Goal: Task Accomplishment & Management: Manage account settings

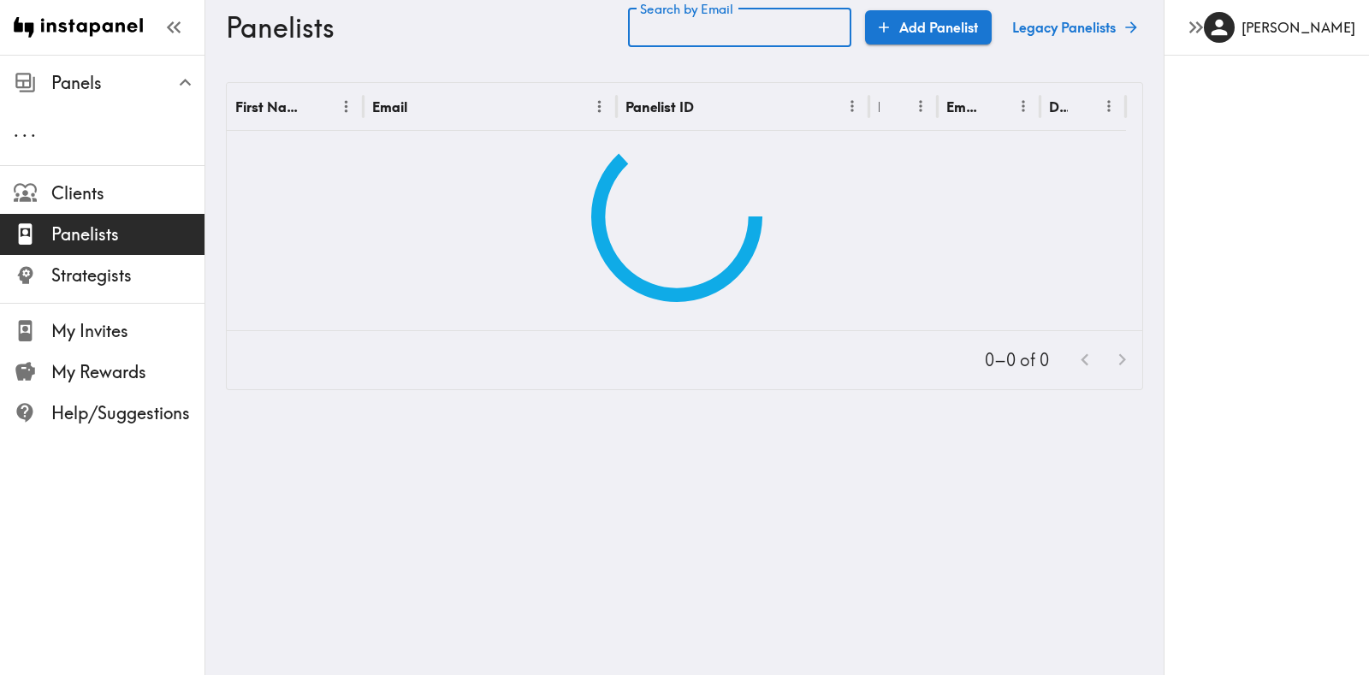
click at [697, 24] on input "Search by Email" at bounding box center [739, 27] width 223 height 39
paste input "text"
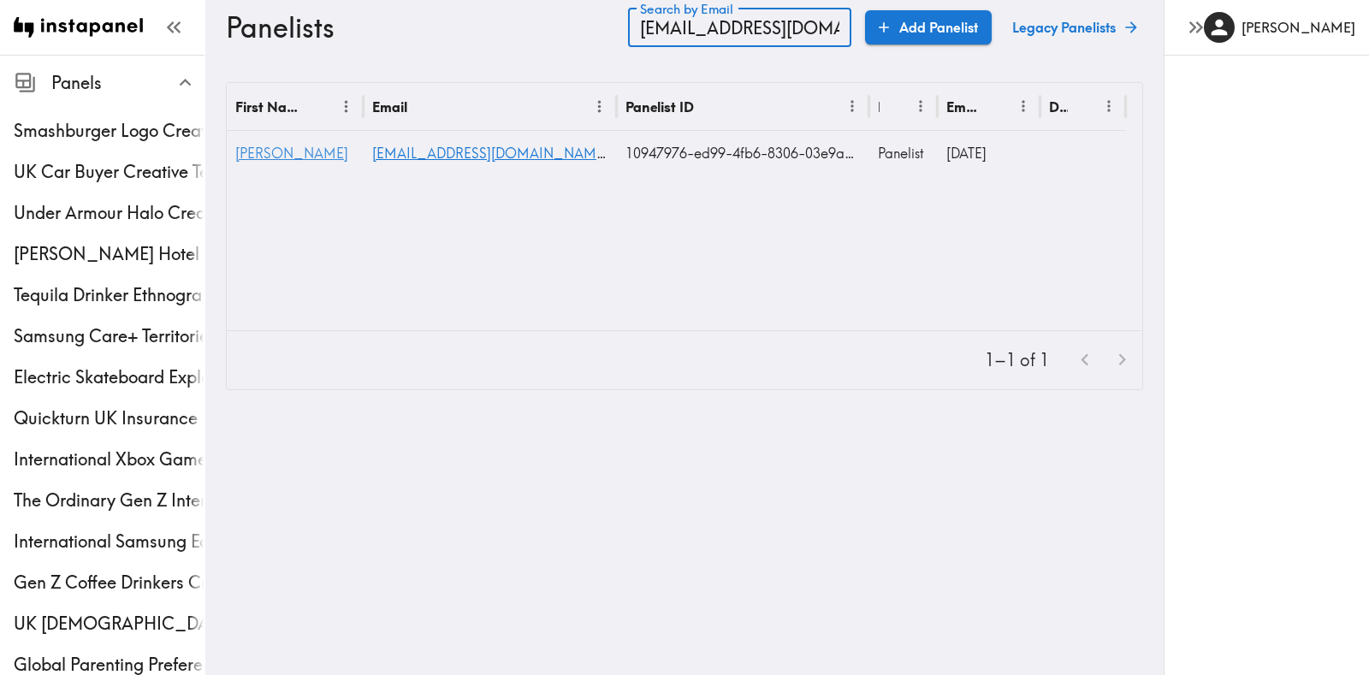
type input "stacost@sbcglobal.net"
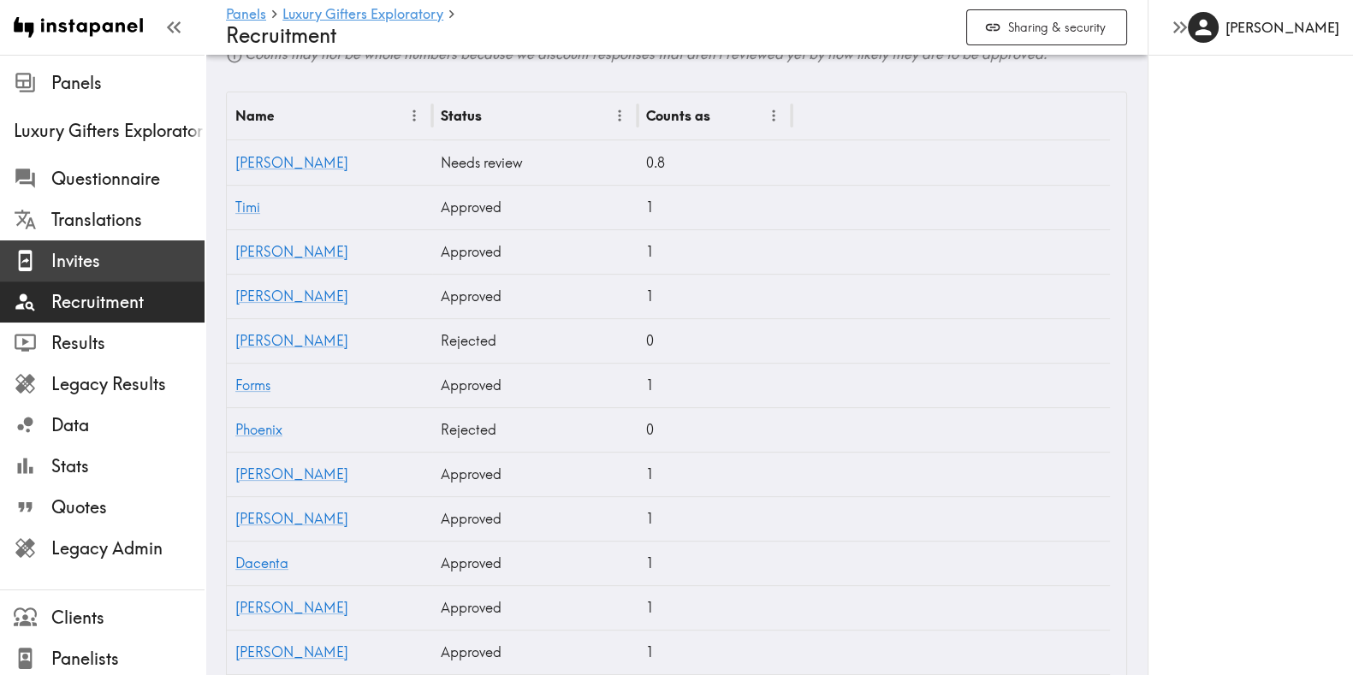
scroll to position [619, 0]
click at [61, 250] on span "Invites" at bounding box center [127, 261] width 153 height 24
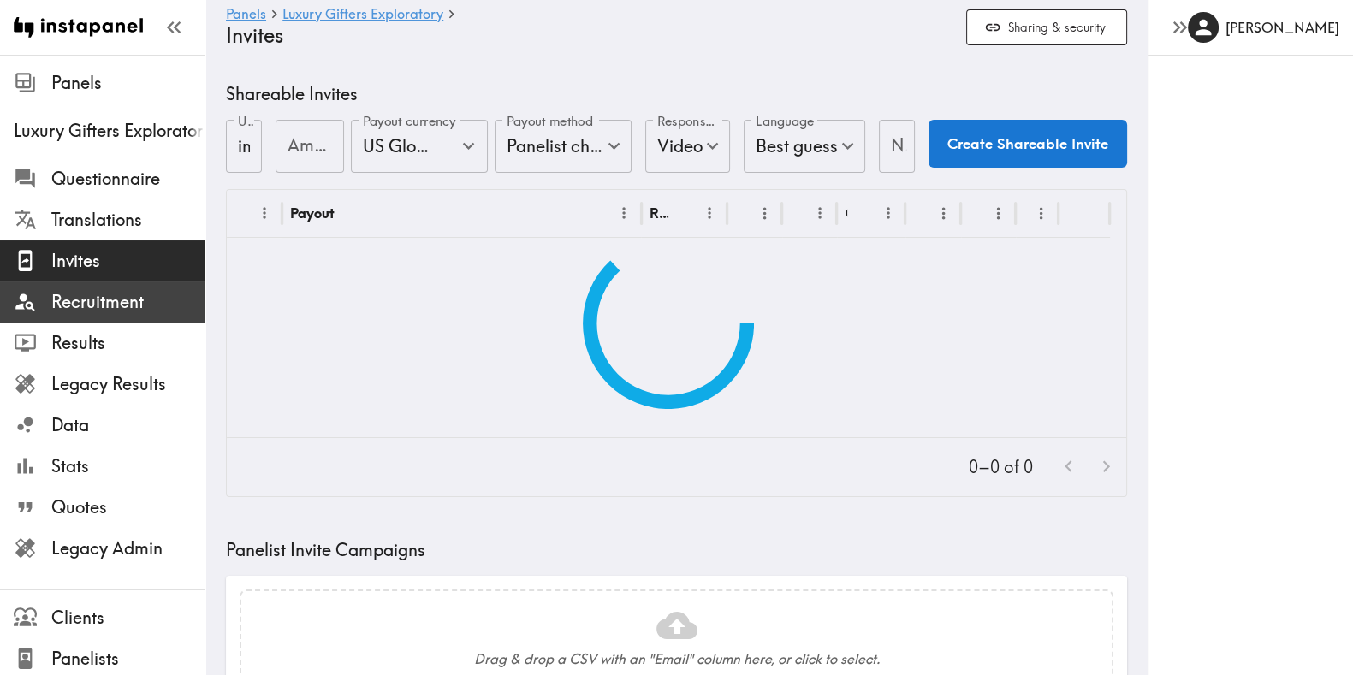
click at [74, 308] on span "Recruitment" at bounding box center [127, 302] width 153 height 24
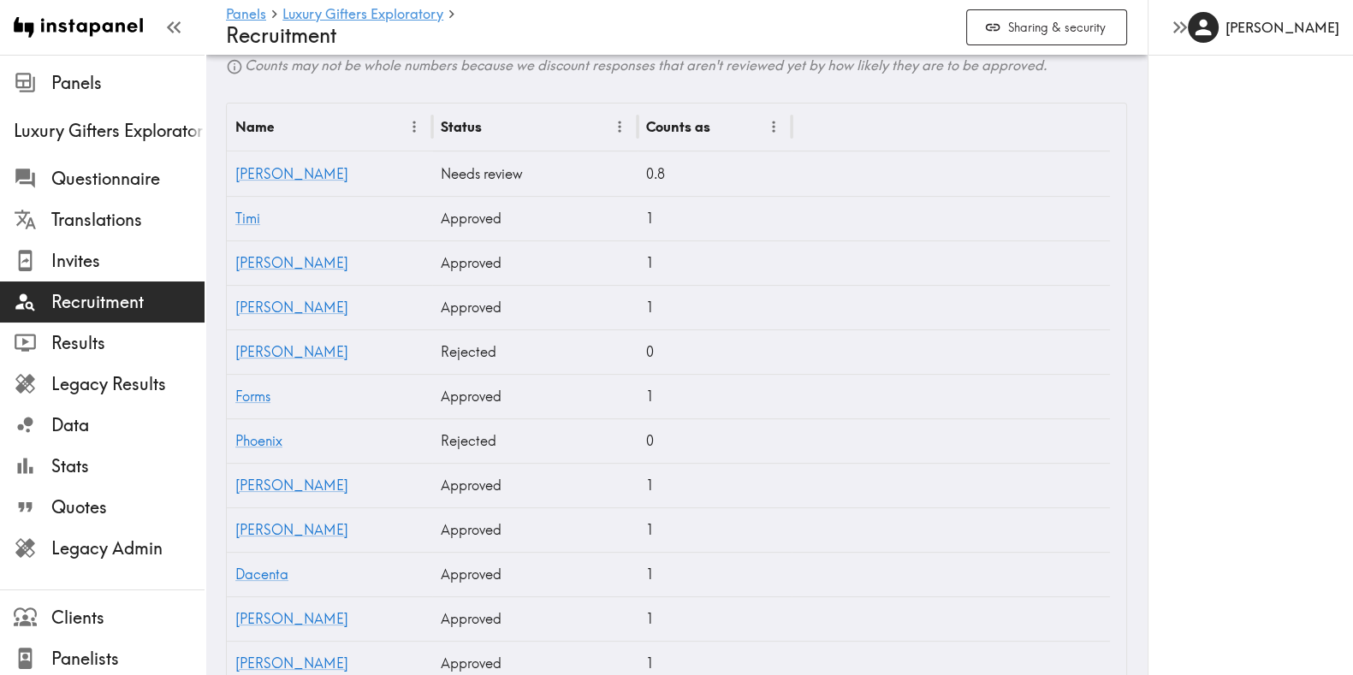
scroll to position [437, 0]
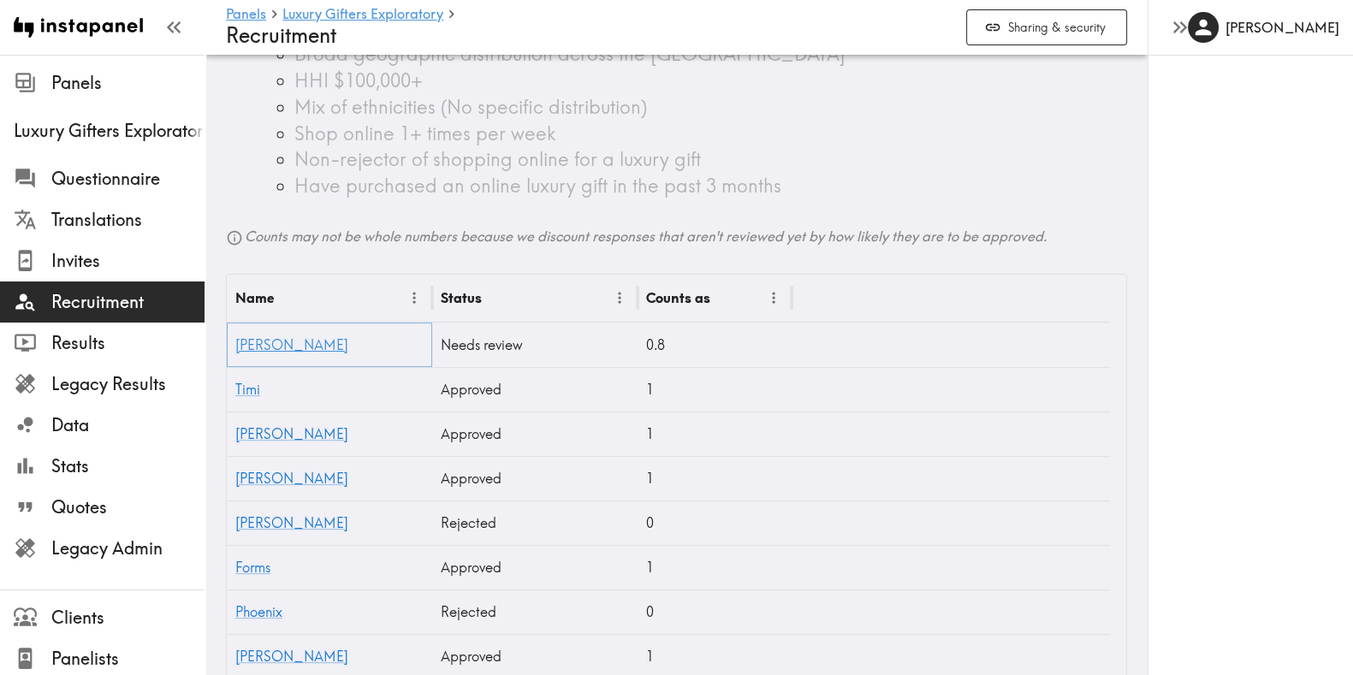
click at [246, 348] on link "Jennifer" at bounding box center [291, 344] width 113 height 17
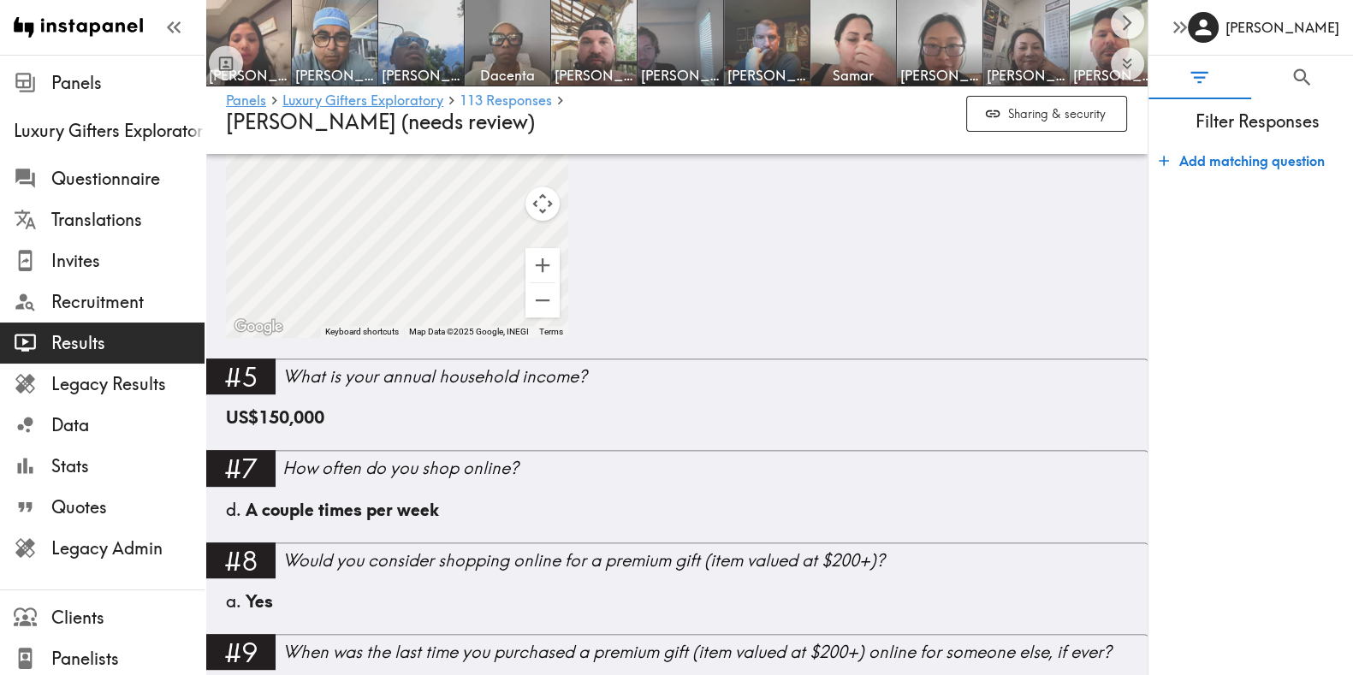
scroll to position [690, 0]
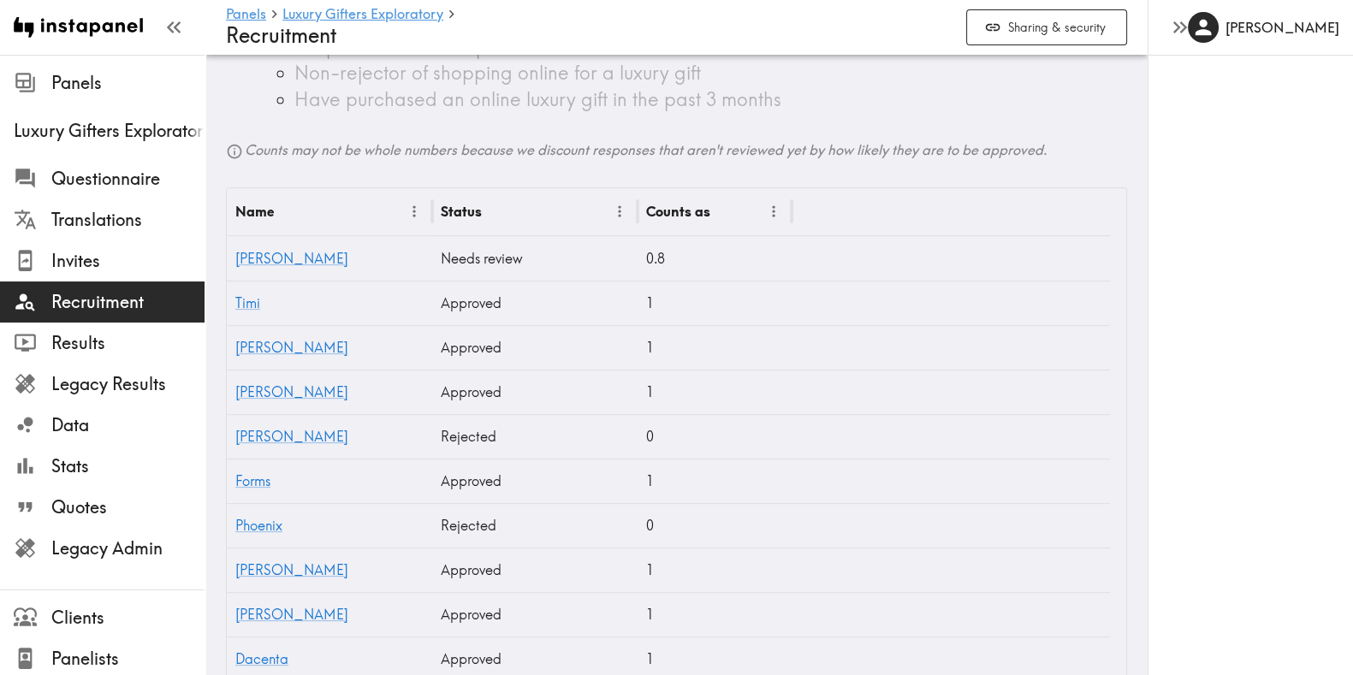
scroll to position [514, 0]
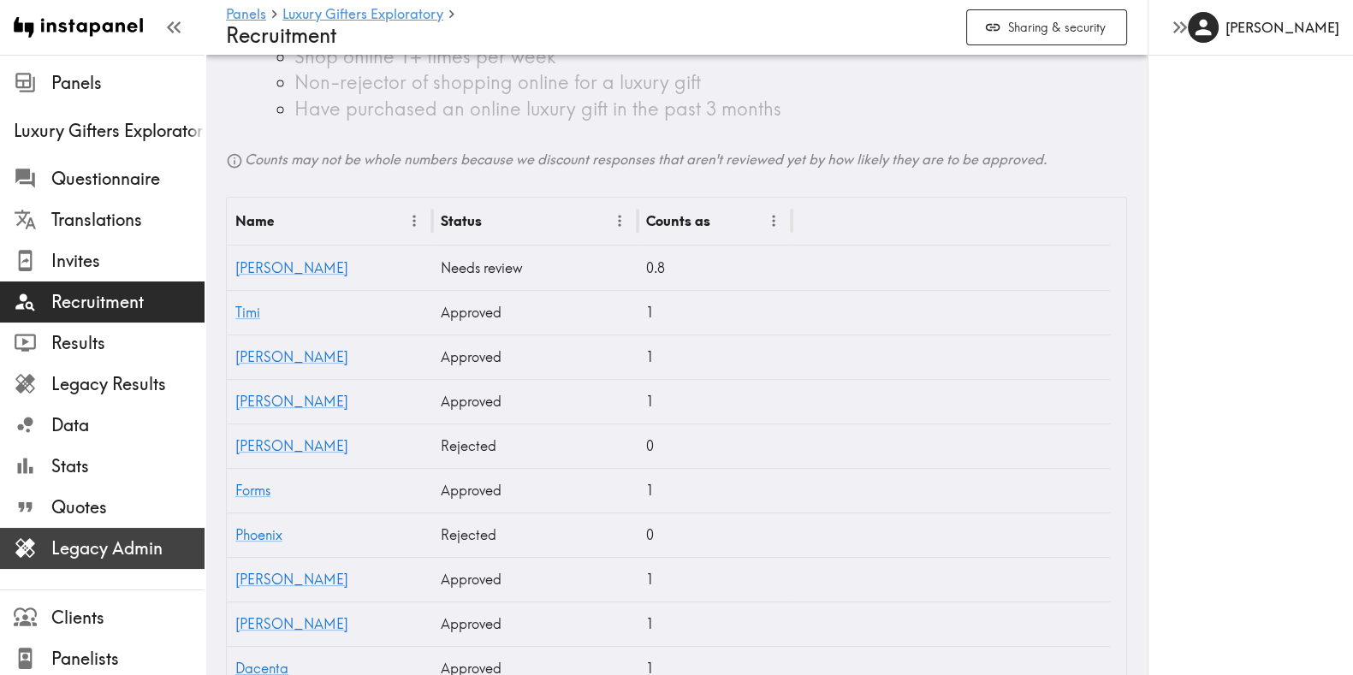
click at [104, 536] on span "Legacy Admin" at bounding box center [127, 548] width 153 height 24
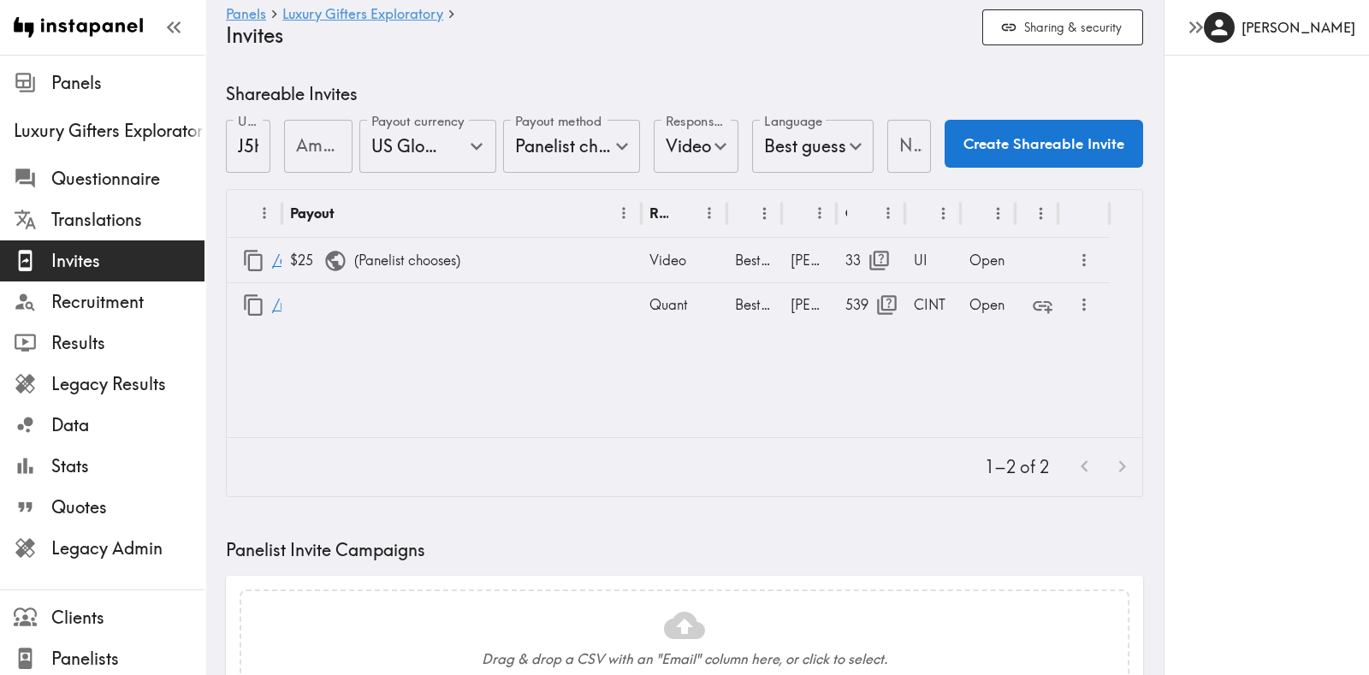
type input "US Global Equivalent - converted and cost-of-living adjusted"
type input "USD - US Dollar ([GEOGRAPHIC_DATA], [US_STATE], [GEOGRAPHIC_DATA], [GEOGRAPHIC_…"
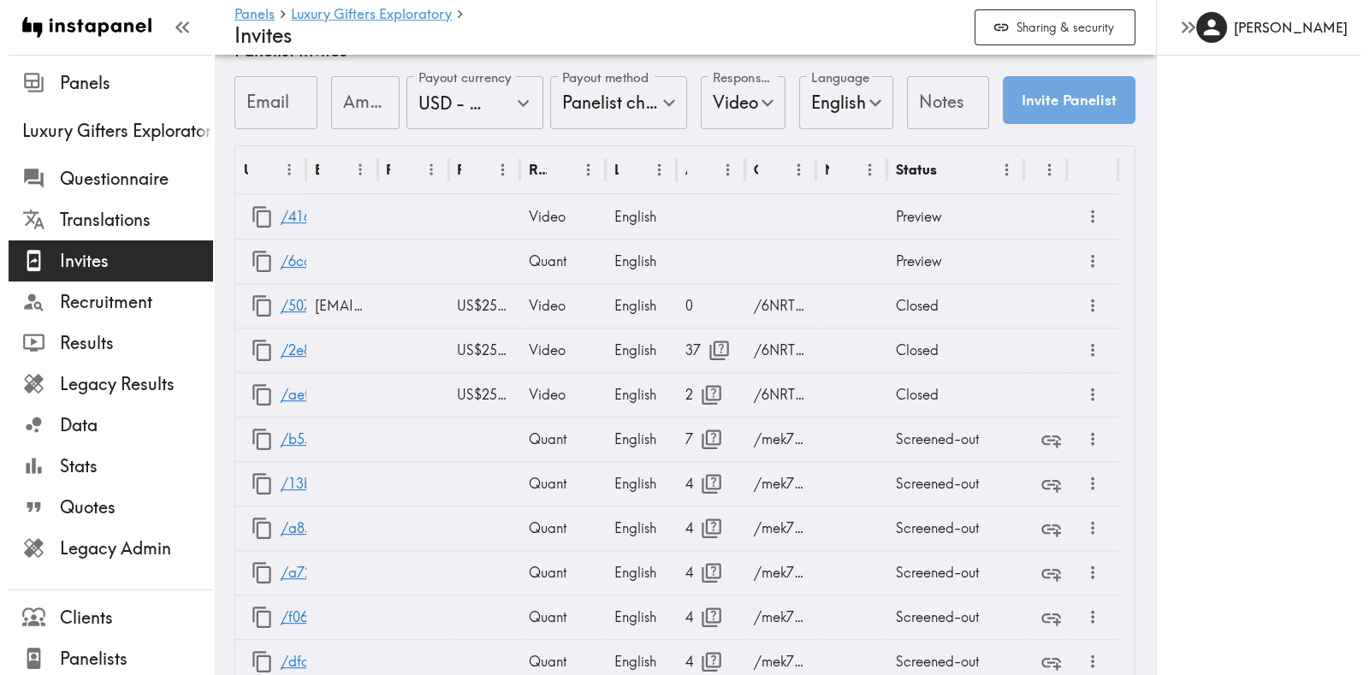
scroll to position [786, 0]
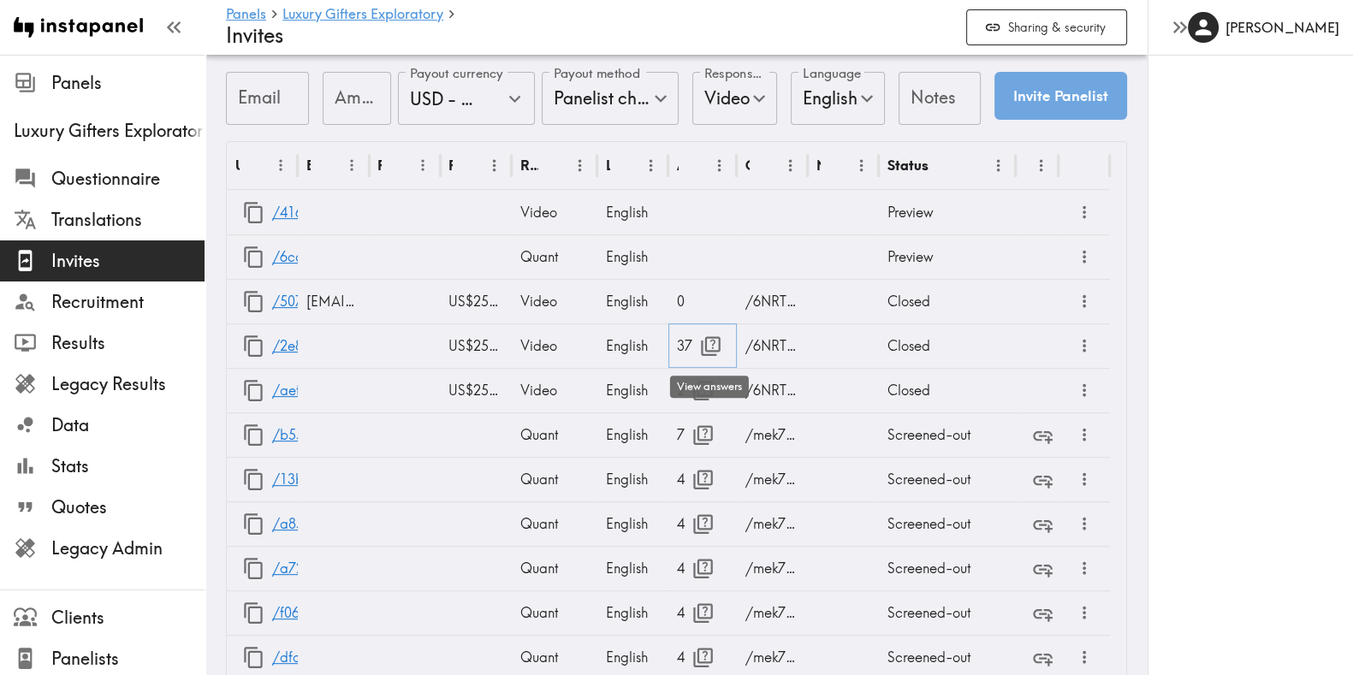
click at [710, 348] on icon "button" at bounding box center [710, 346] width 23 height 23
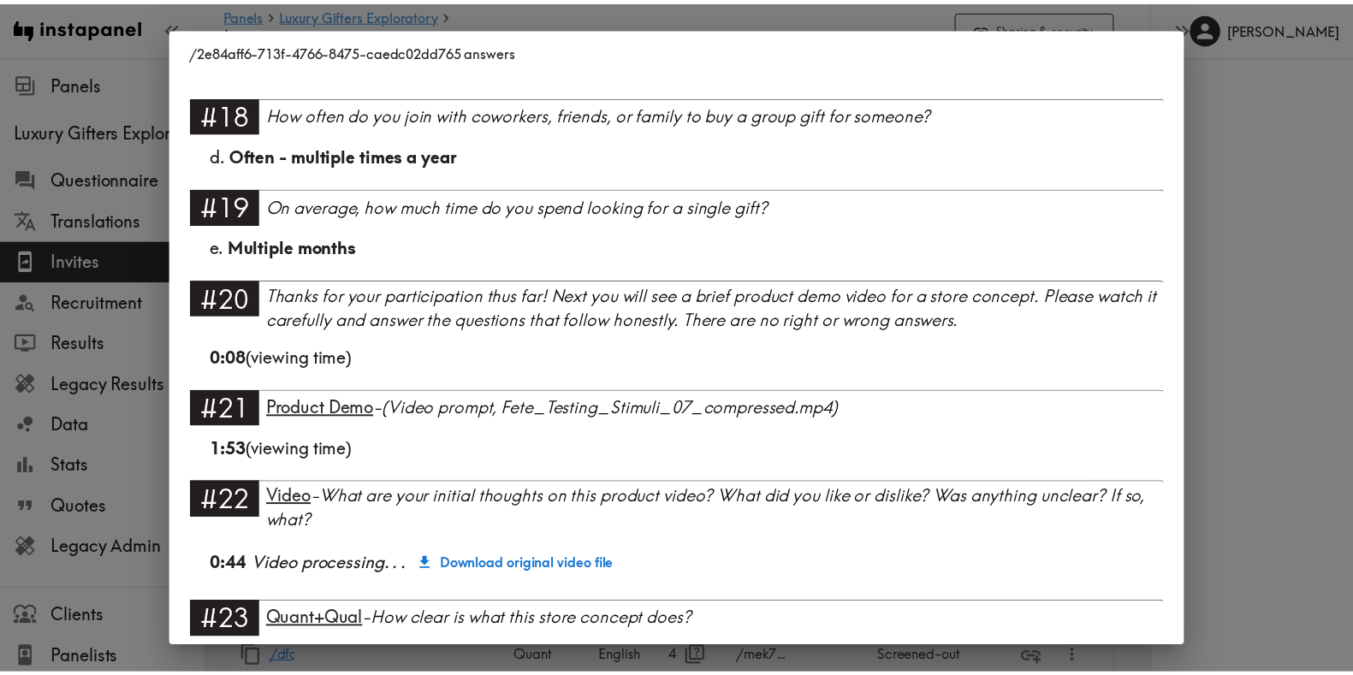
scroll to position [4096, 0]
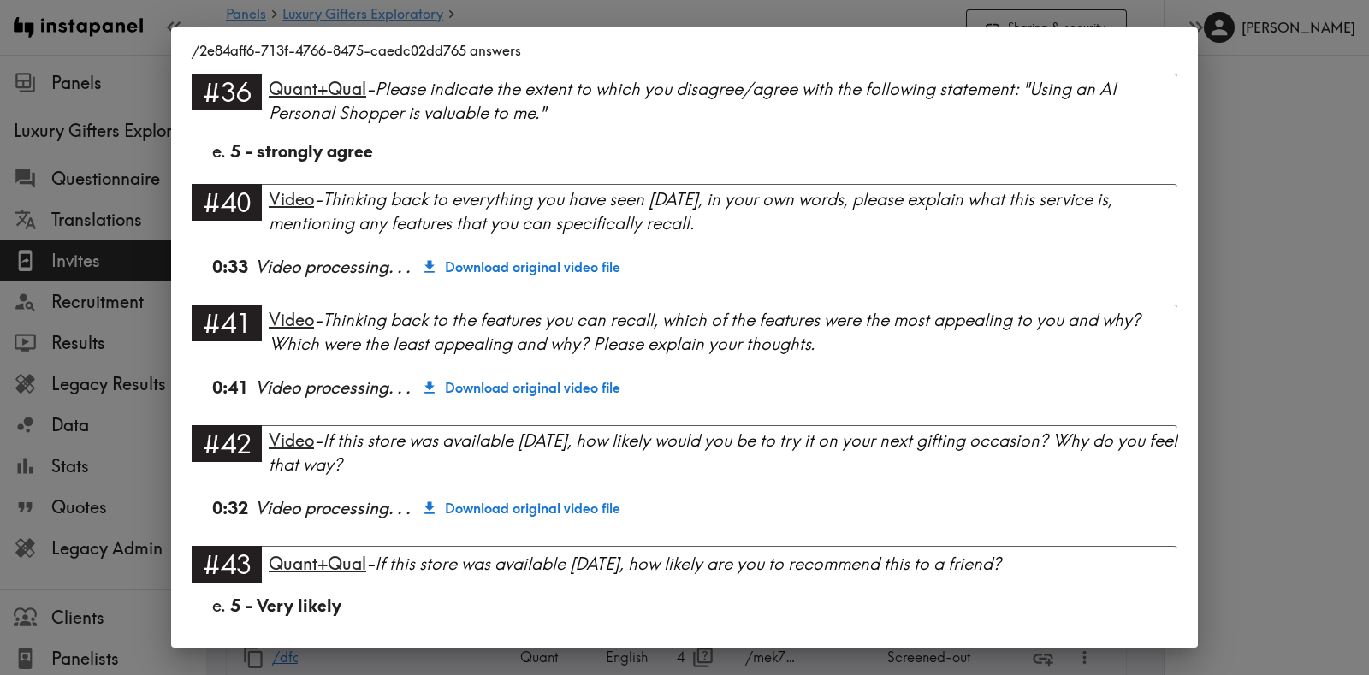
click at [1217, 554] on div "/2e84aff6-713f-4766-8475-caedc02dd765 answers Language English Response type Vi…" at bounding box center [684, 337] width 1369 height 675
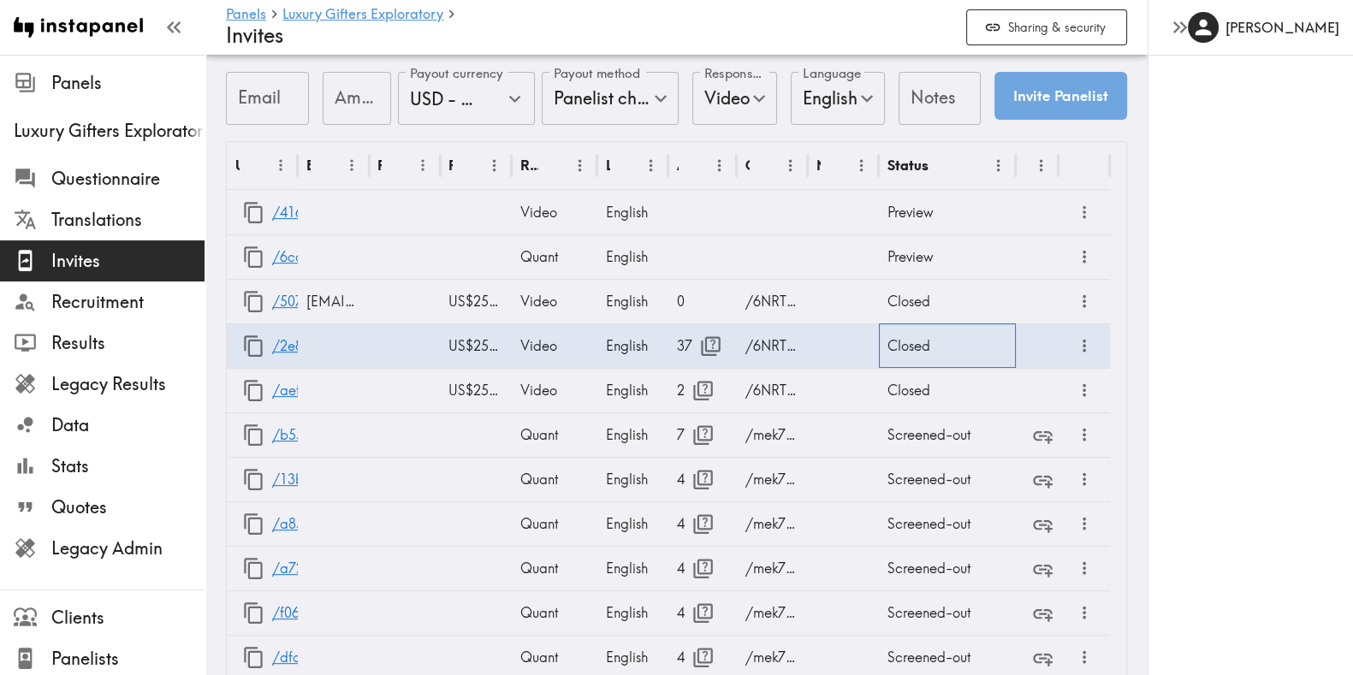
click at [912, 345] on div "Closed" at bounding box center [947, 345] width 137 height 44
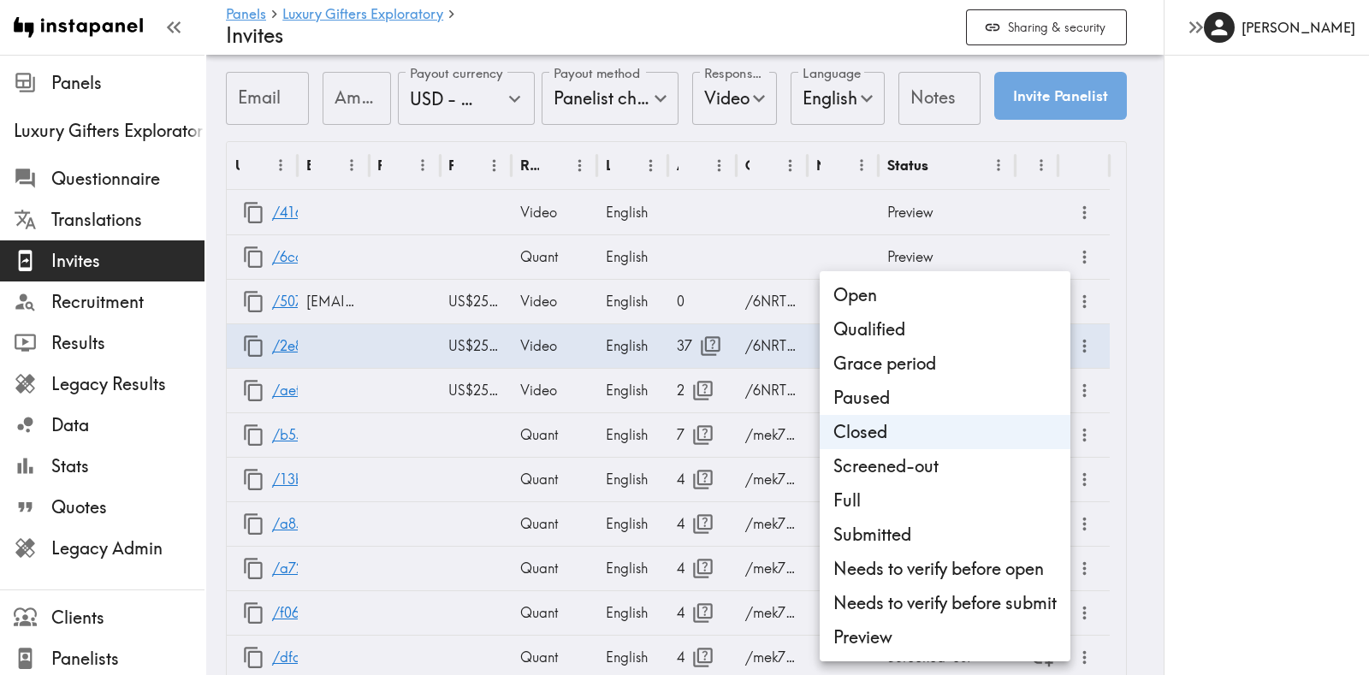
click at [911, 608] on li "Needs to verify before submit" at bounding box center [945, 603] width 251 height 34
type input "Needs to verify before submit"
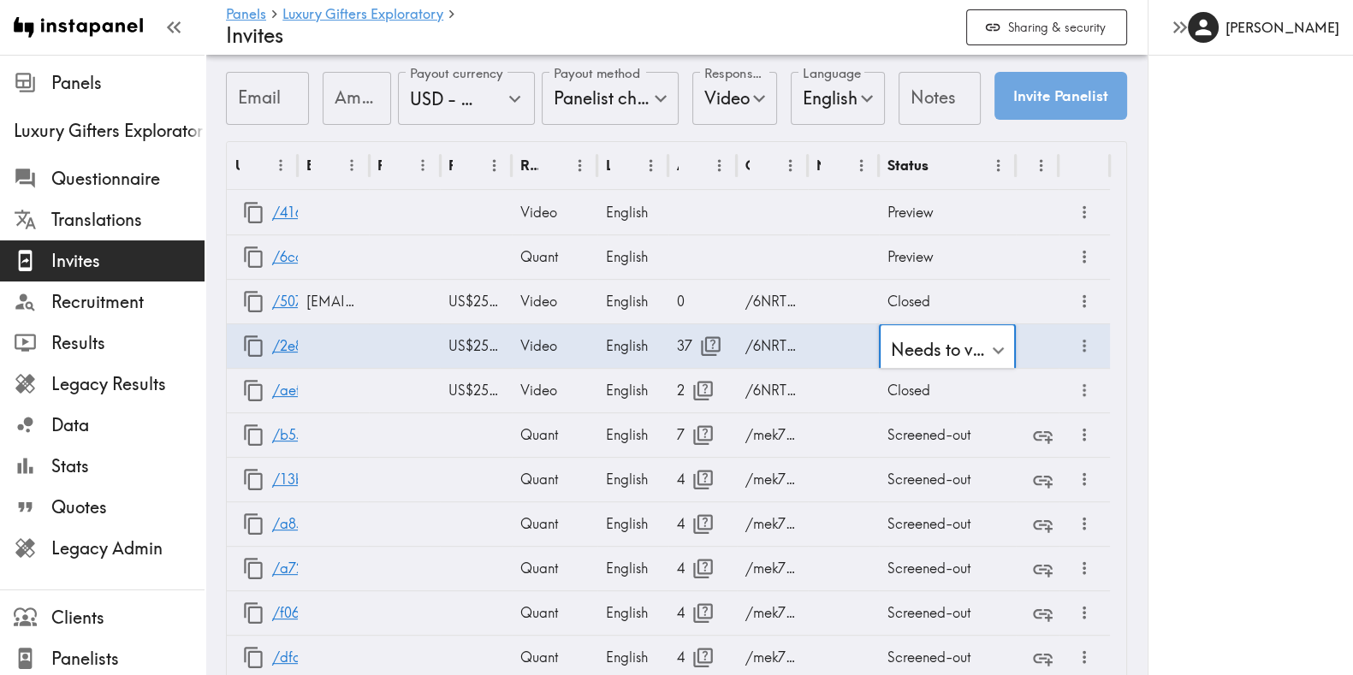
click at [1155, 340] on div "[PERSON_NAME]" at bounding box center [1249, 337] width 205 height 675
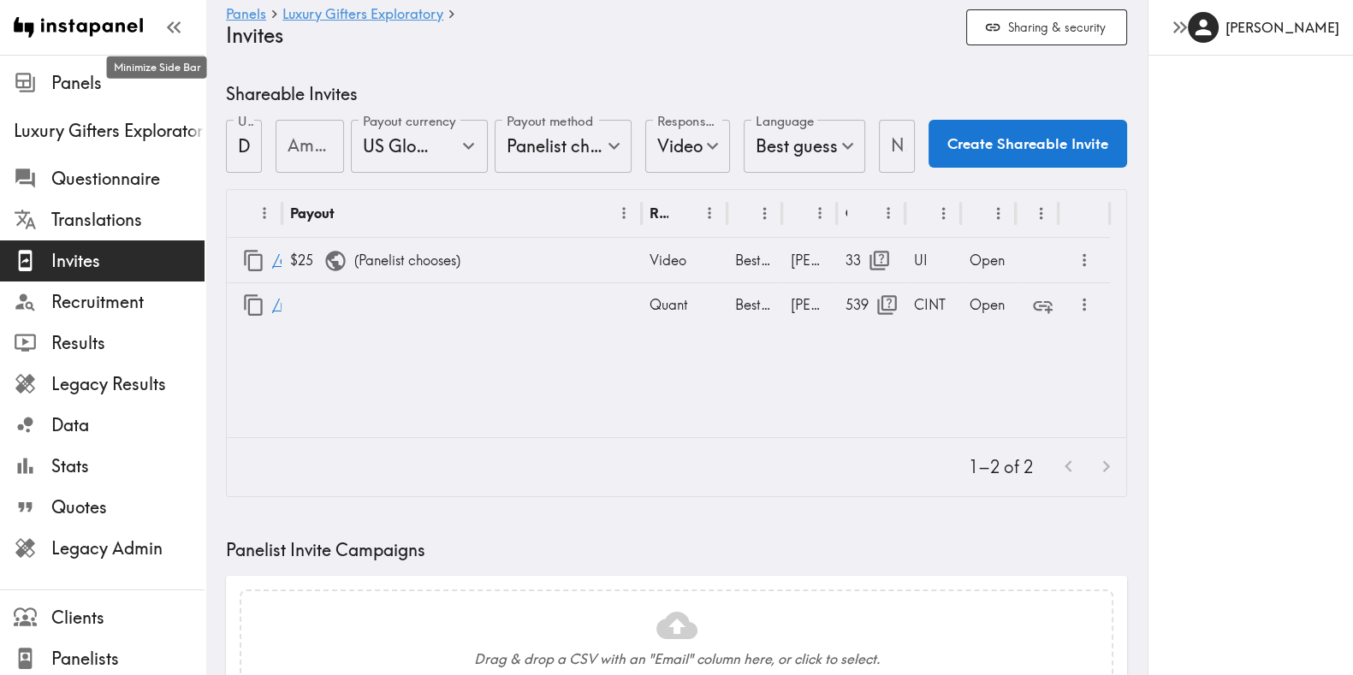
drag, startPoint x: 154, startPoint y: 26, endPoint x: 360, endPoint y: 235, distance: 294.0
click at [162, 26] on icon "button" at bounding box center [173, 26] width 23 height 23
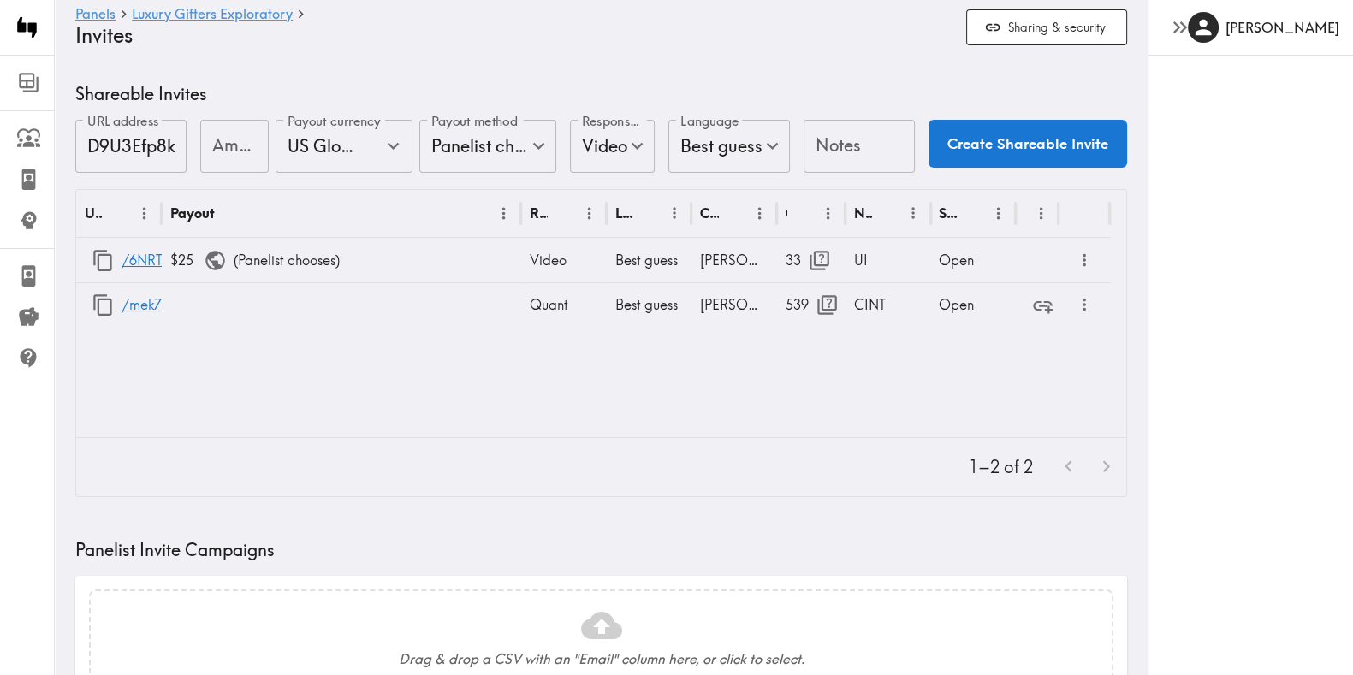
scroll to position [814, 0]
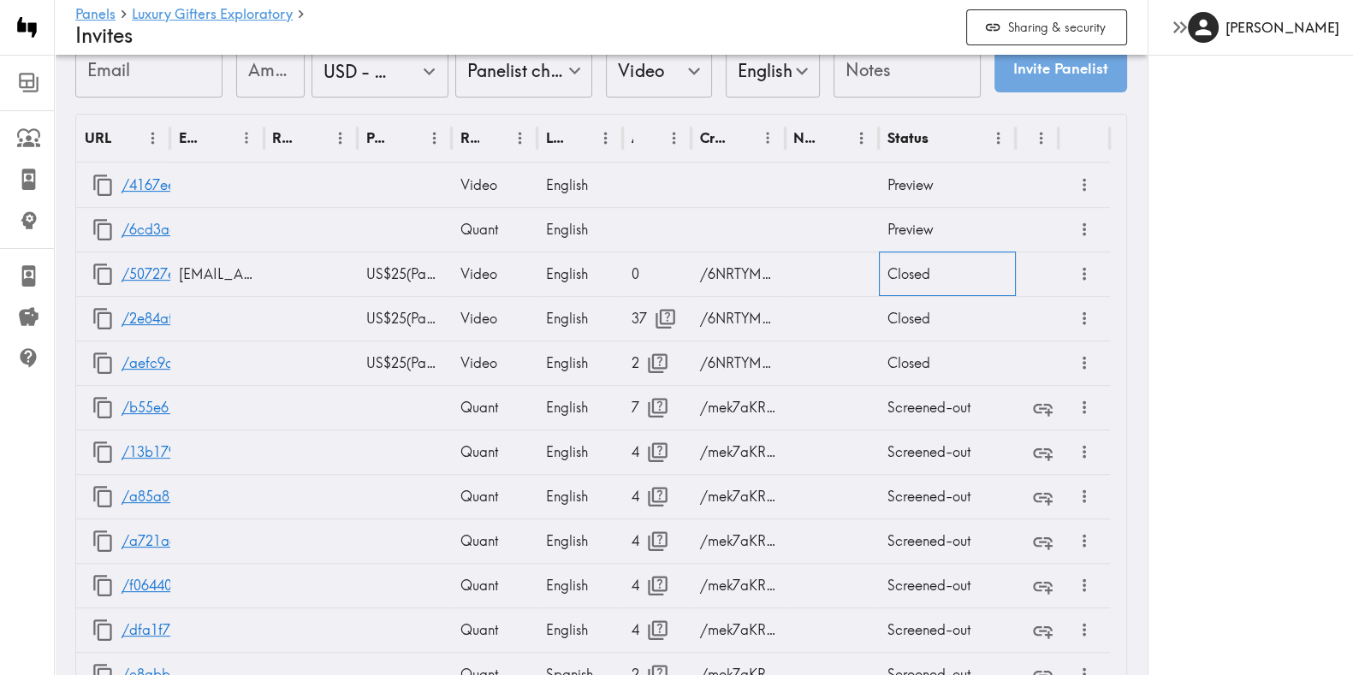
click at [967, 271] on div "Closed" at bounding box center [947, 274] width 137 height 44
click at [967, 270] on div "Closed" at bounding box center [947, 274] width 137 height 44
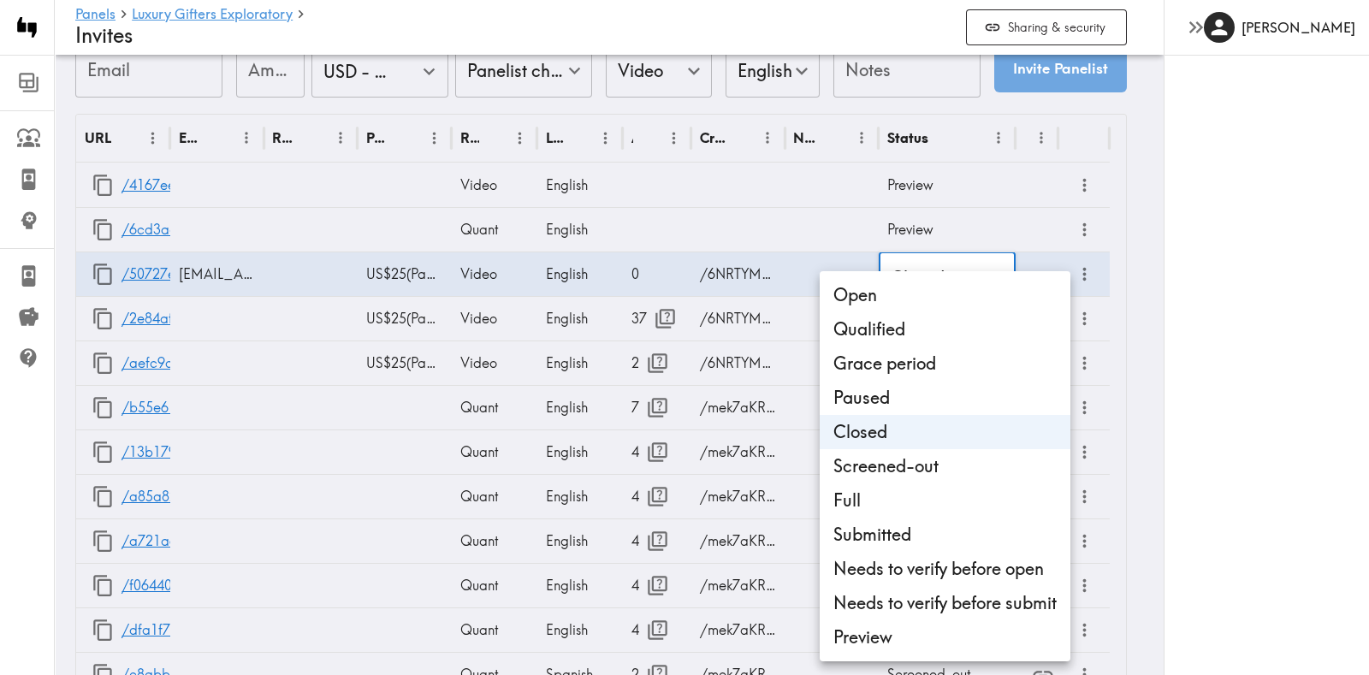
click at [915, 535] on li "Submitted" at bounding box center [945, 535] width 251 height 34
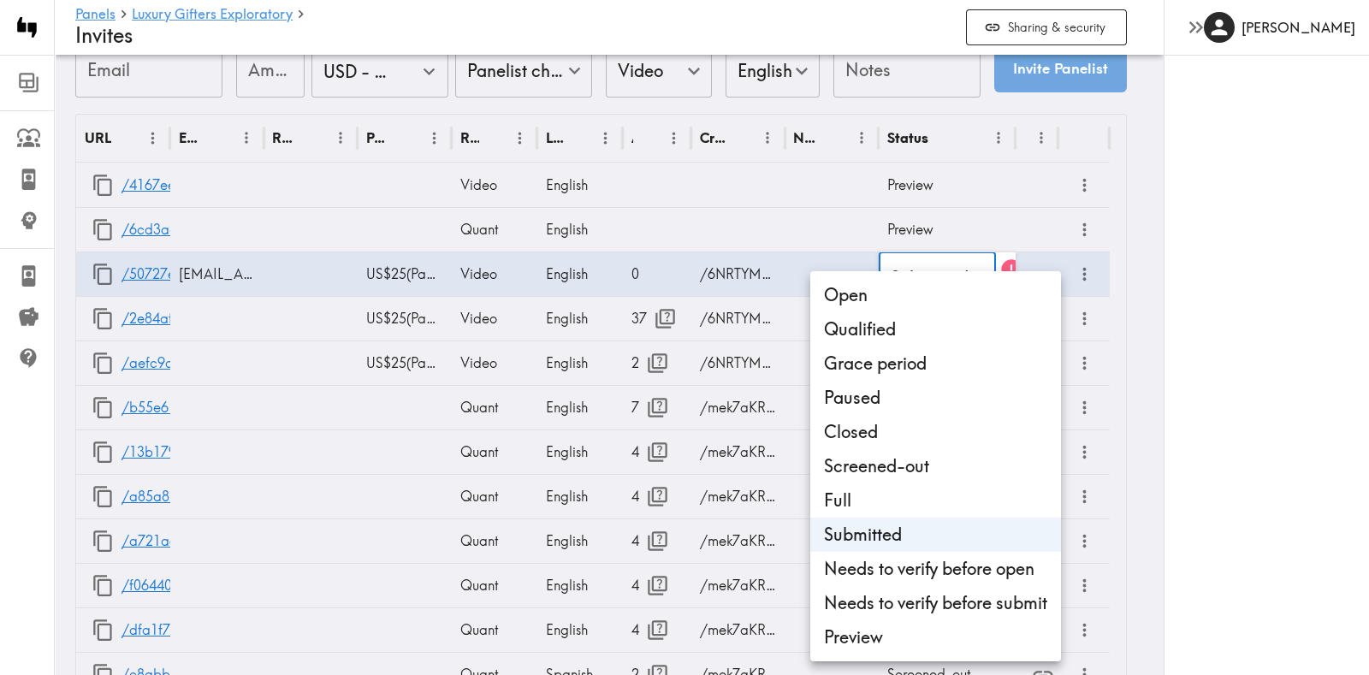
click at [930, 606] on li "Needs to verify before submit" at bounding box center [935, 603] width 251 height 34
type input "Needs to verify before submit"
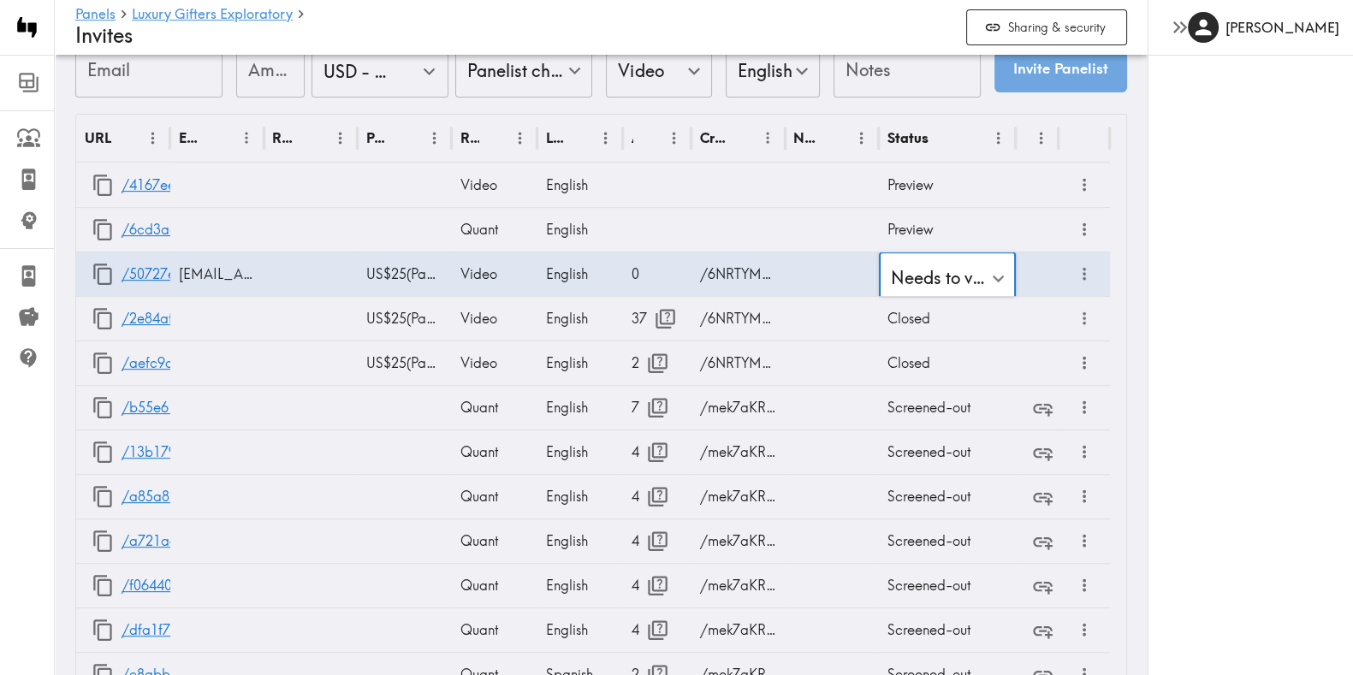
click at [1217, 286] on div "[PERSON_NAME]" at bounding box center [1249, 337] width 205 height 675
click at [980, 275] on div "Needs to verify before submit" at bounding box center [947, 274] width 137 height 44
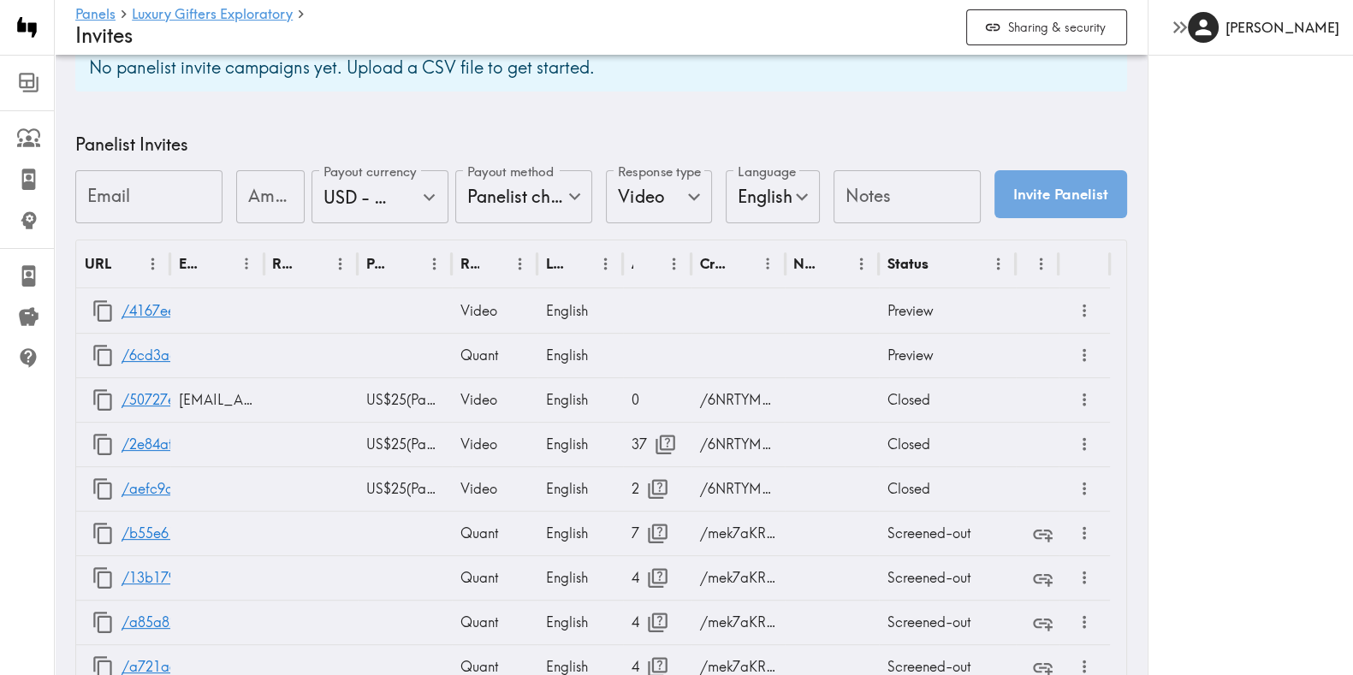
scroll to position [769, 0]
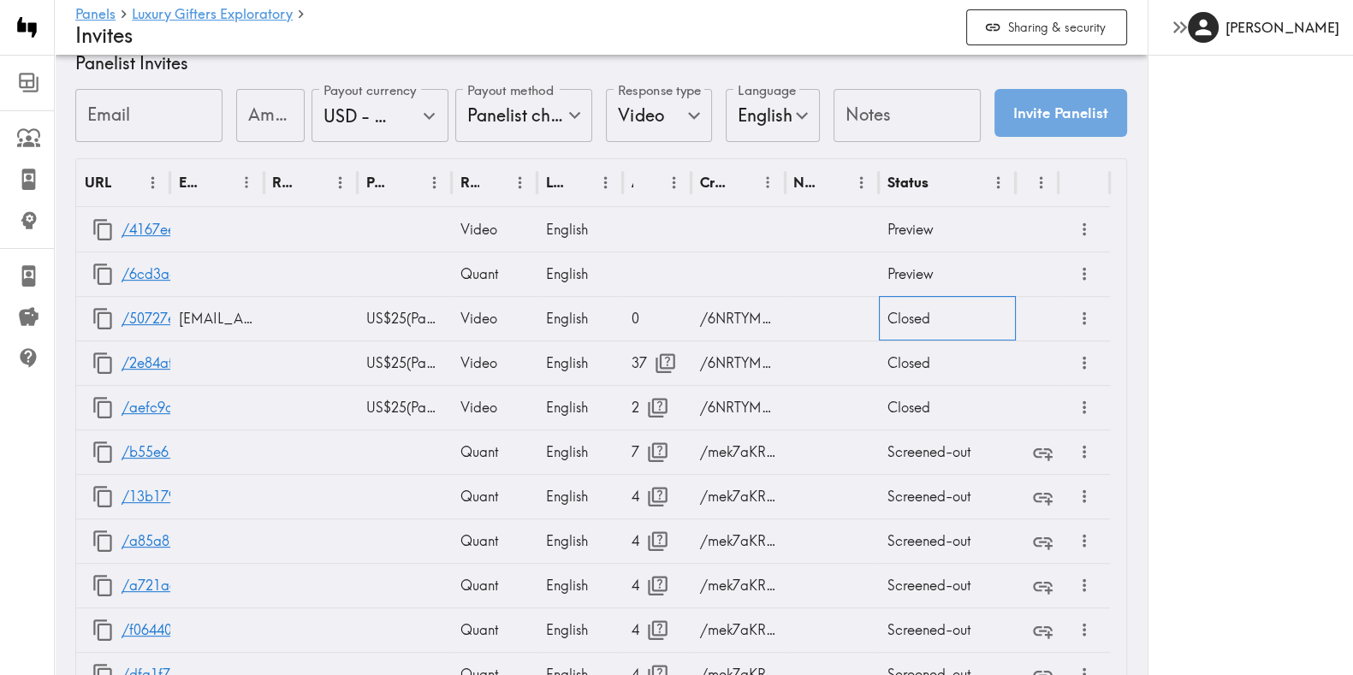
click at [930, 314] on div "Closed" at bounding box center [947, 318] width 137 height 44
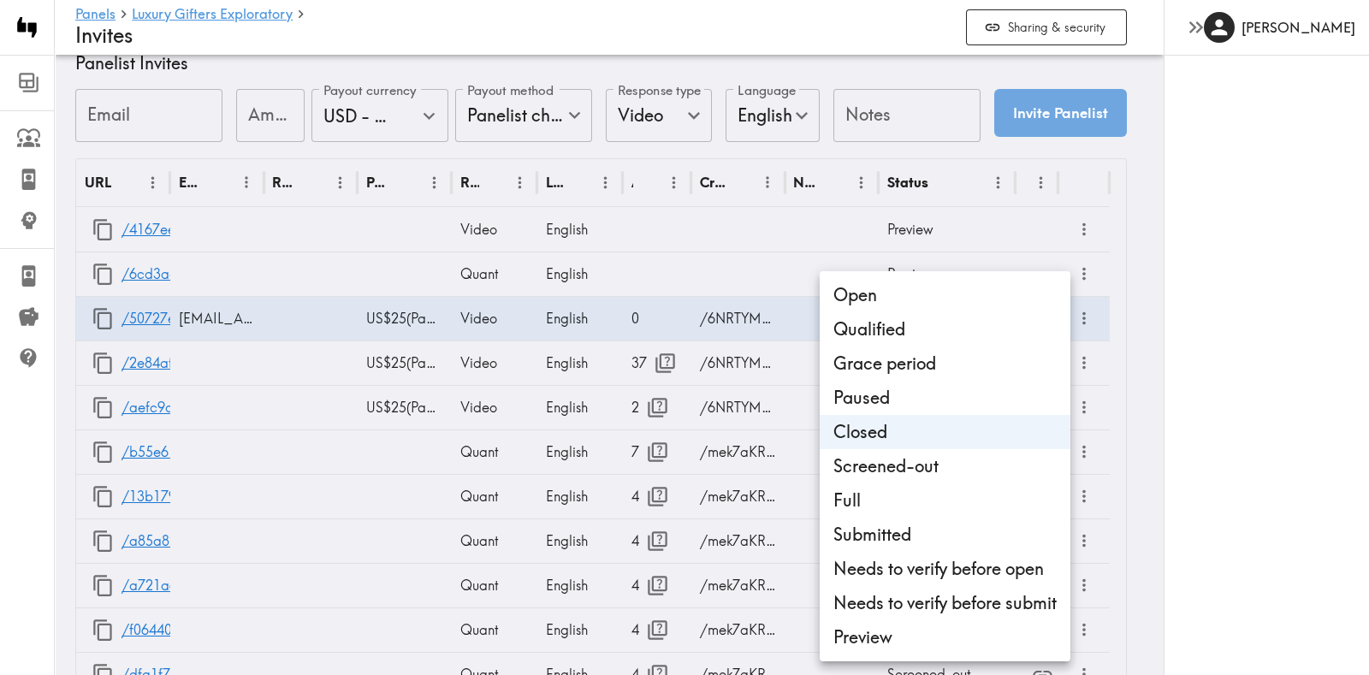
click at [920, 299] on li "Open" at bounding box center [945, 295] width 251 height 34
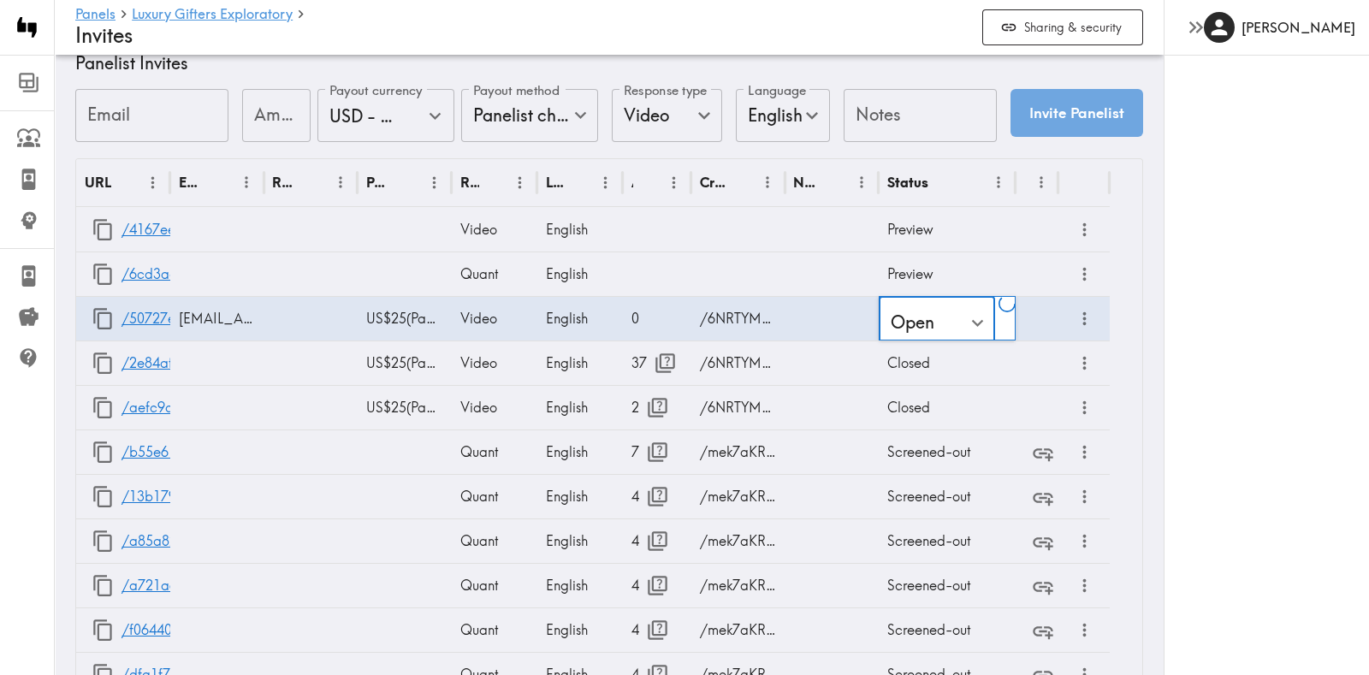
type input "Open"
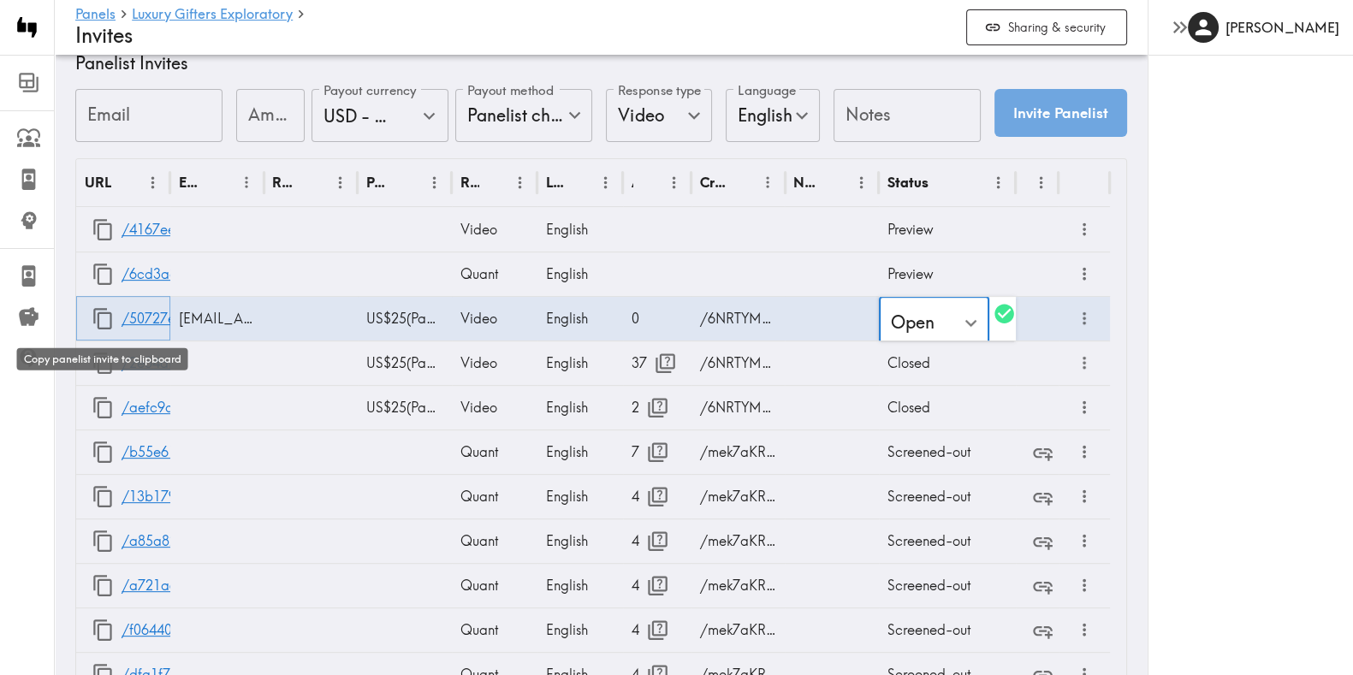
click at [107, 323] on icon "button" at bounding box center [103, 318] width 23 height 23
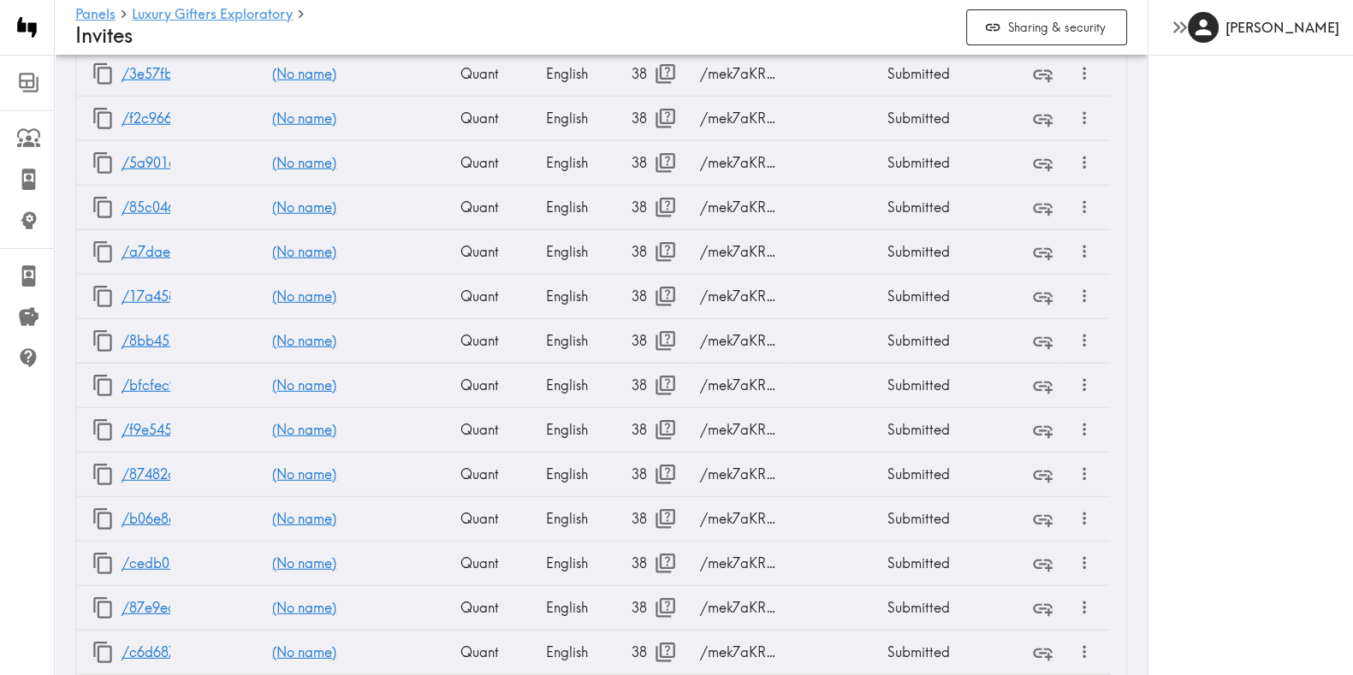
scroll to position [22647, 0]
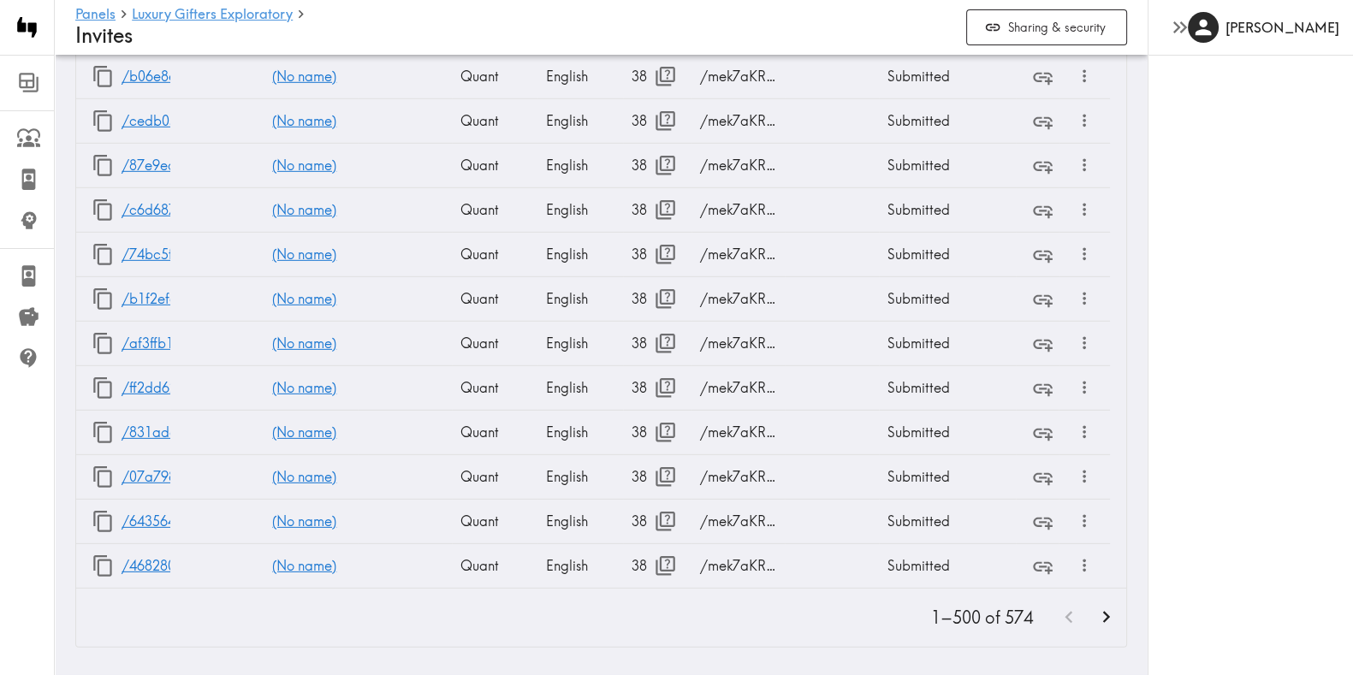
click at [1096, 606] on icon "Go to next page" at bounding box center [1105, 617] width 23 height 23
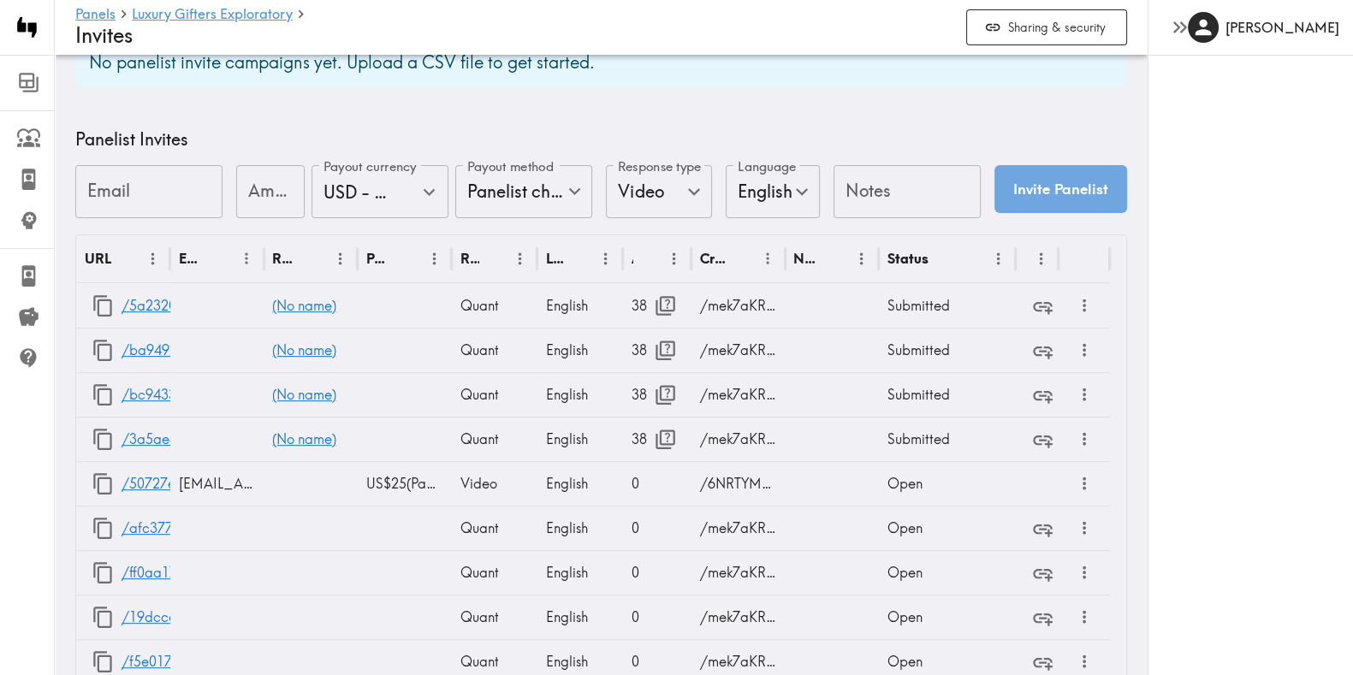
scroll to position [696, 0]
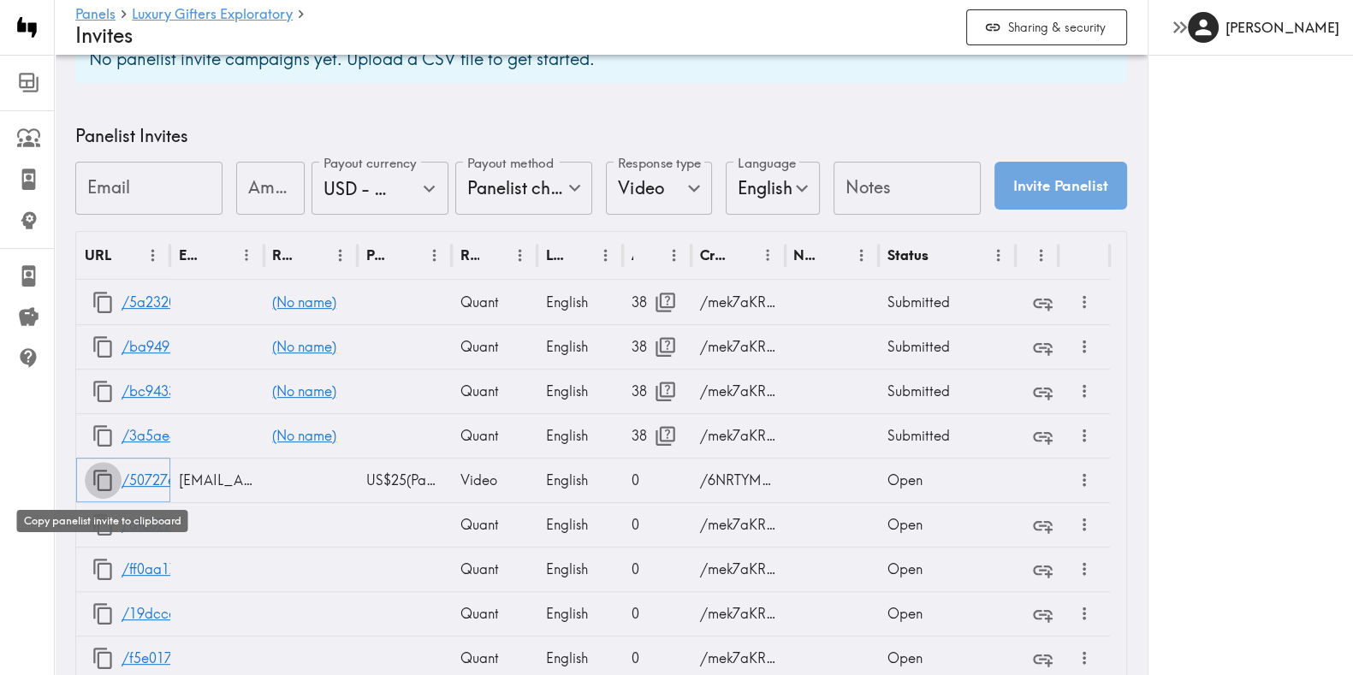
click at [108, 483] on icon "button" at bounding box center [103, 480] width 23 height 23
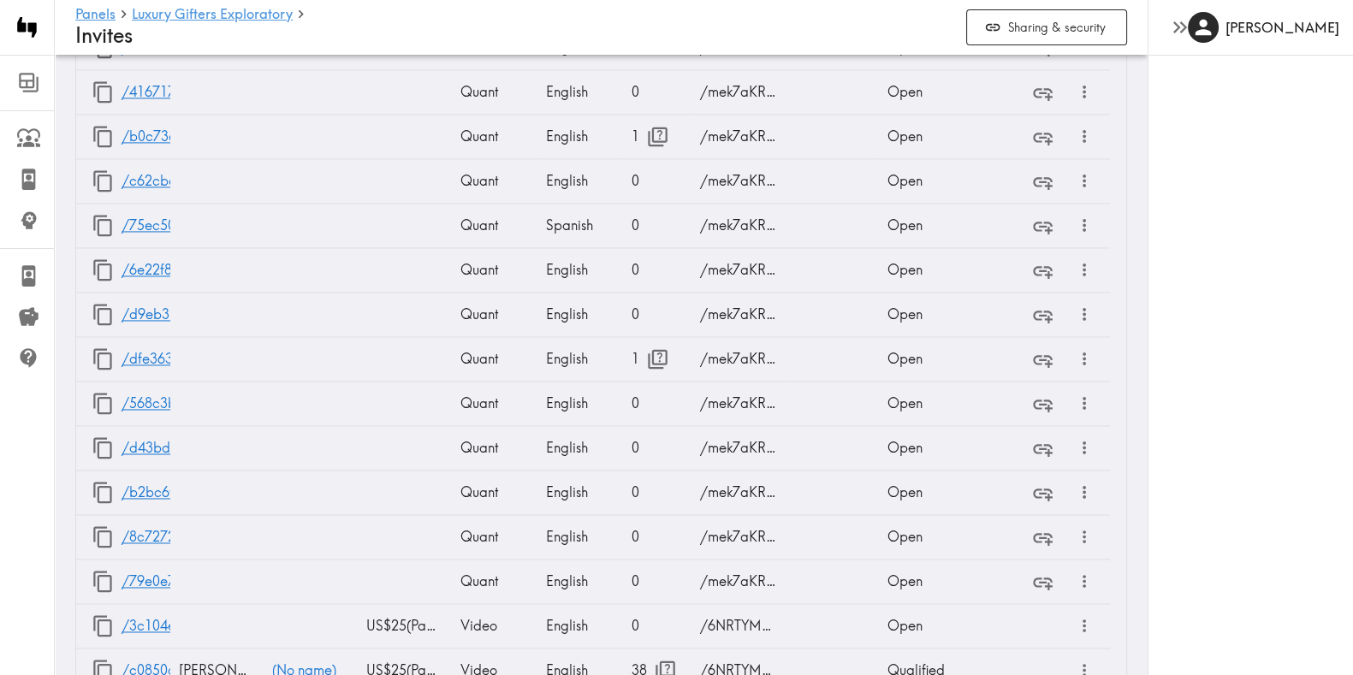
scroll to position [3695, 0]
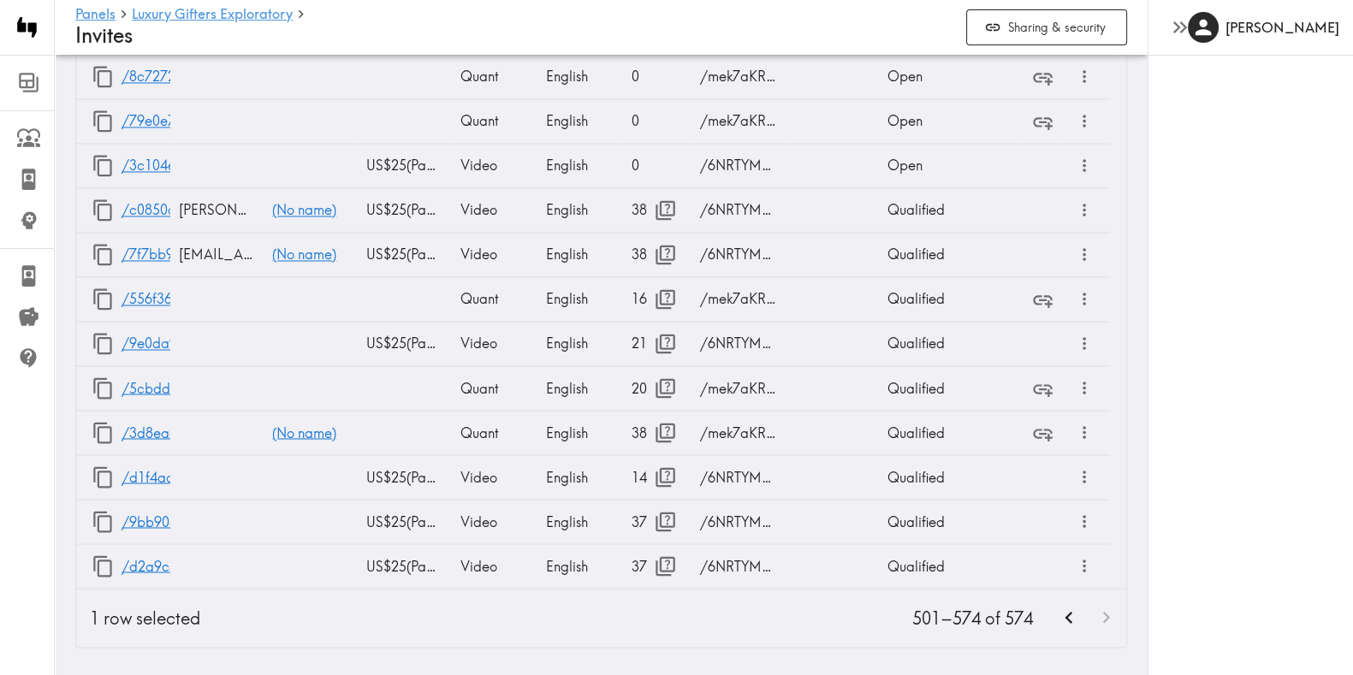
click at [1057, 607] on icon "Go to previous page" at bounding box center [1068, 617] width 23 height 23
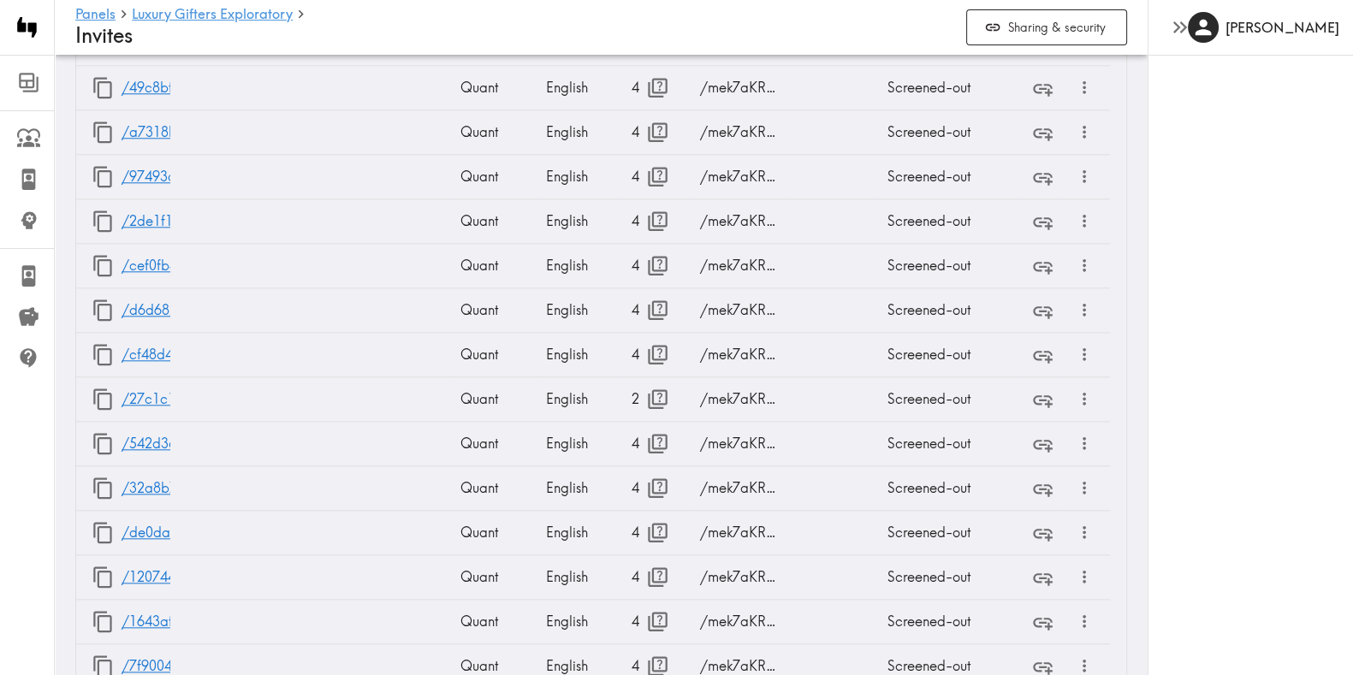
scroll to position [2188, 0]
